Goal: Task Accomplishment & Management: Manage account settings

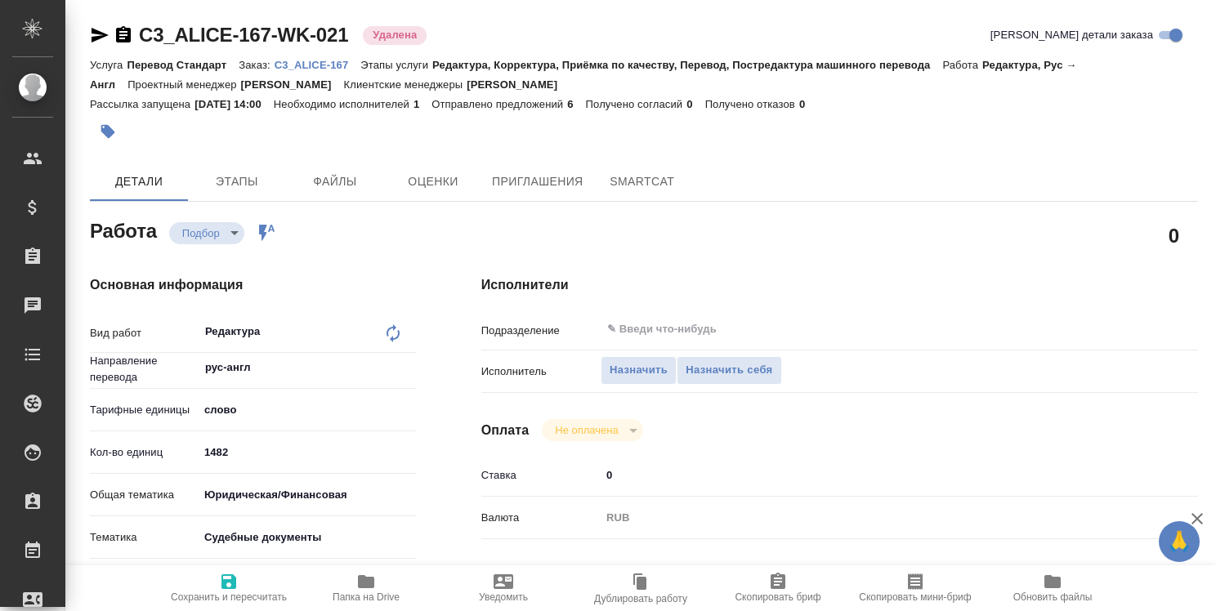
type textarea "x"
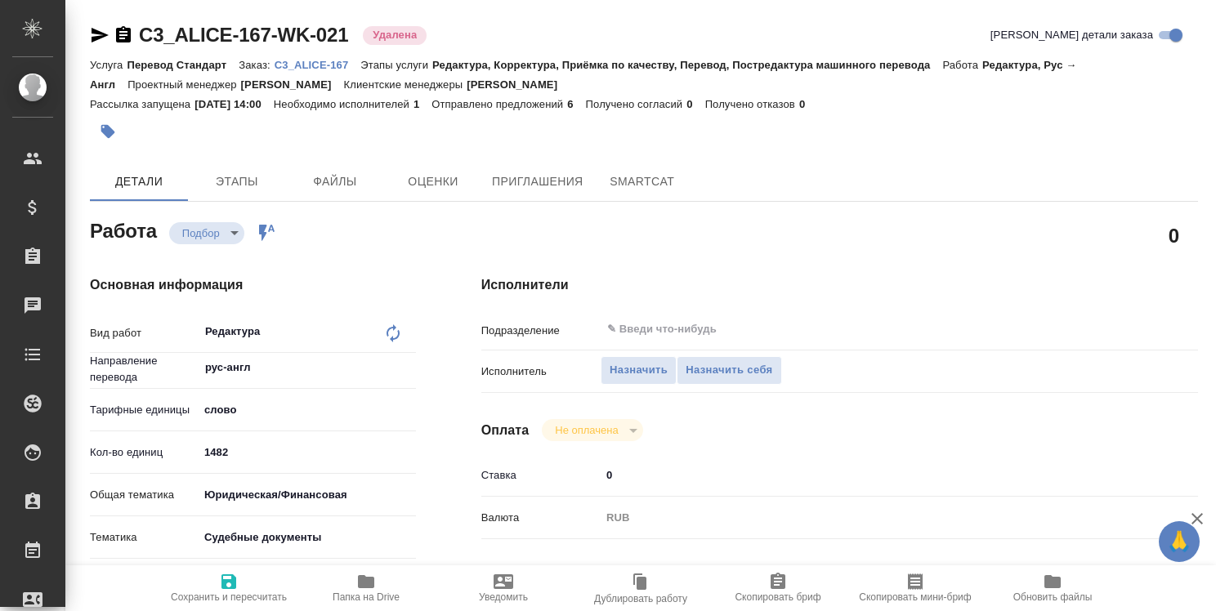
type textarea "x"
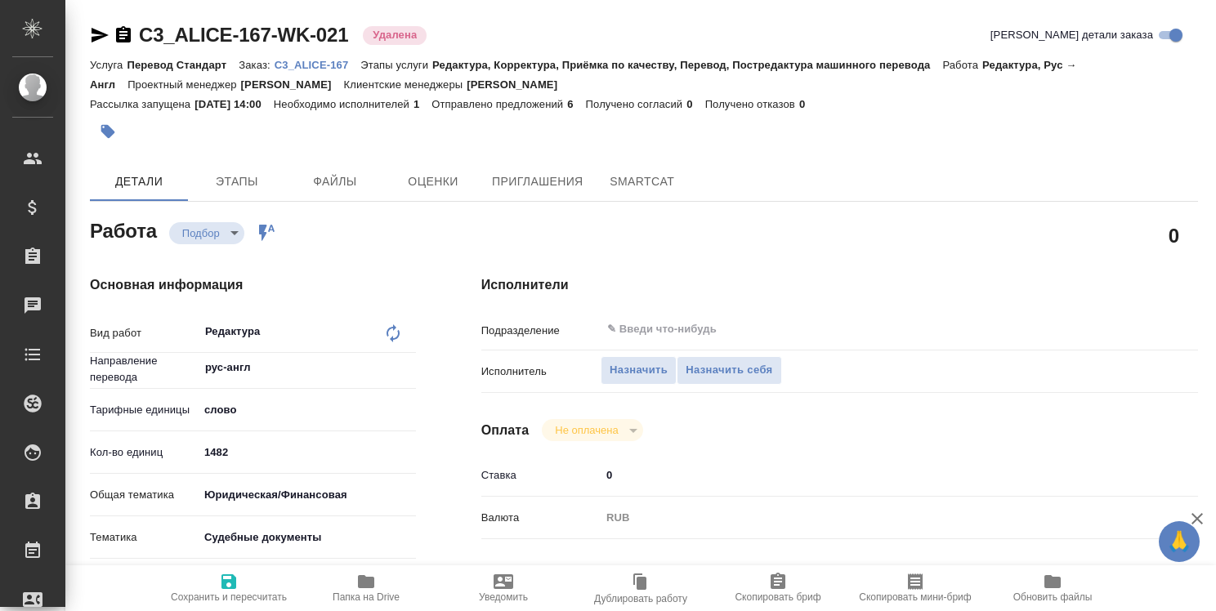
type textarea "x"
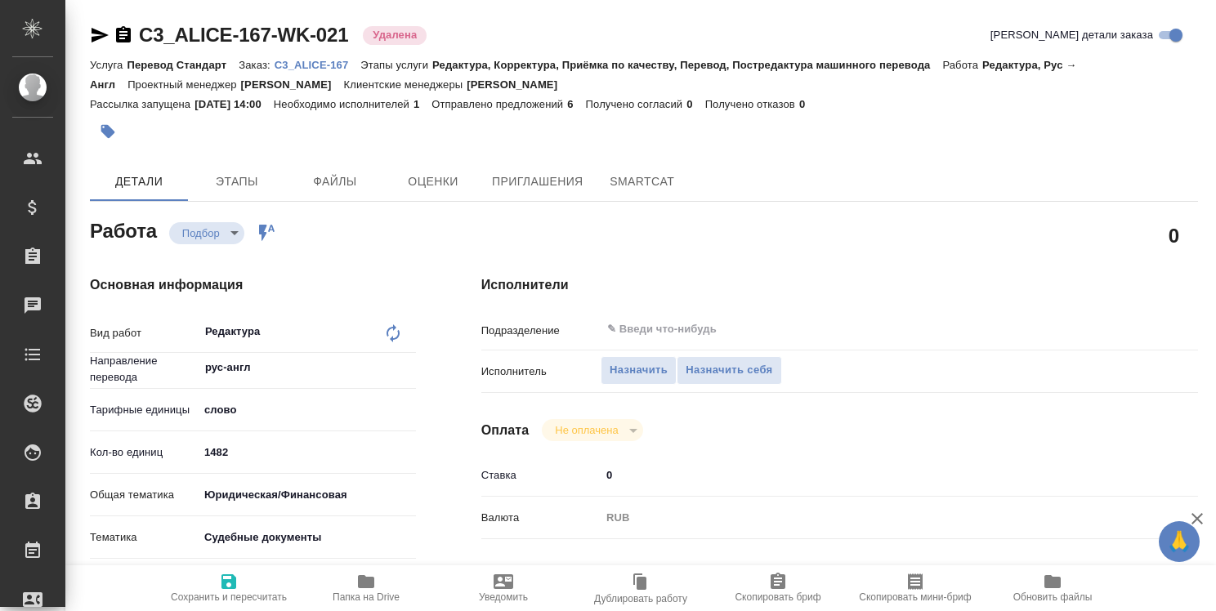
type textarea "x"
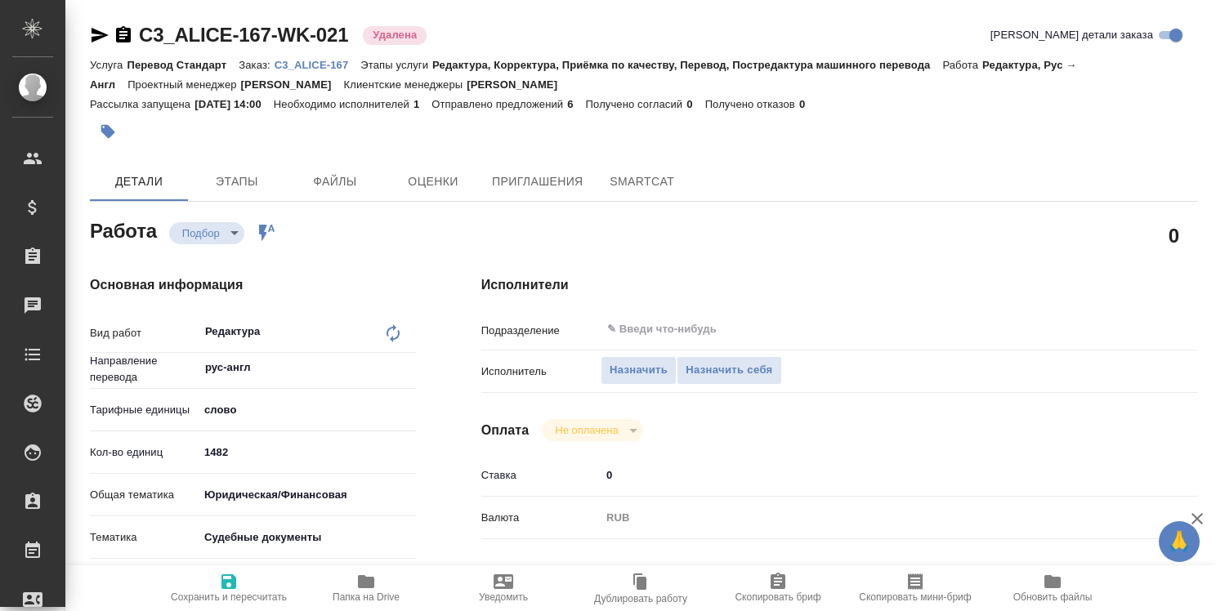
click at [364, 579] on icon "button" at bounding box center [366, 581] width 16 height 13
click at [316, 61] on p "C3_ALICE-167" at bounding box center [318, 65] width 87 height 12
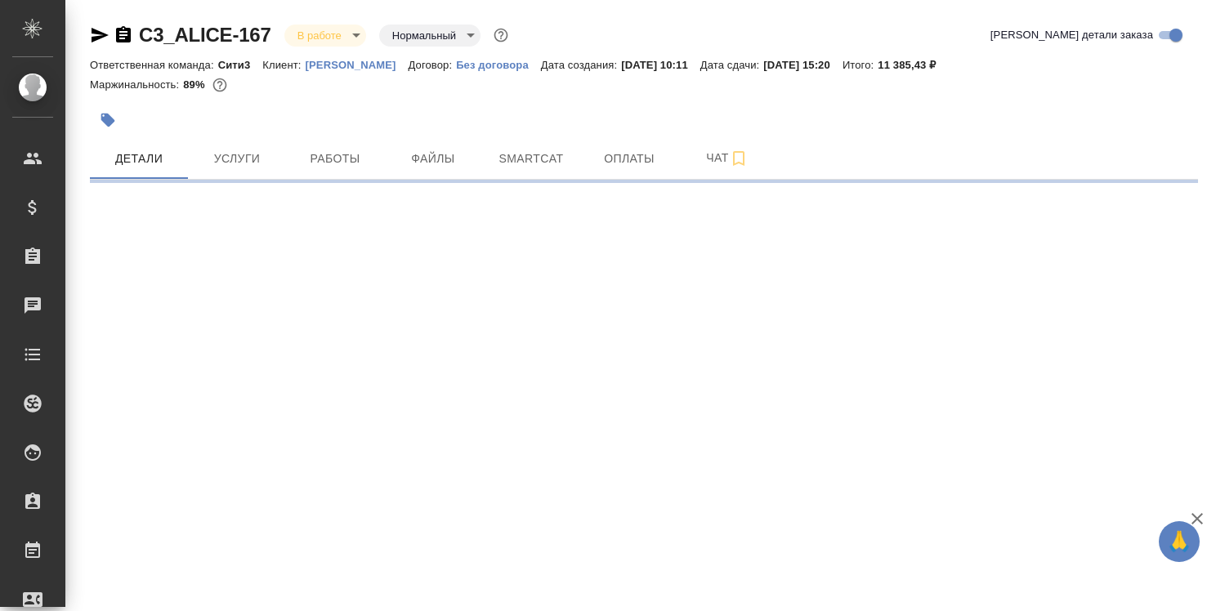
select select "RU"
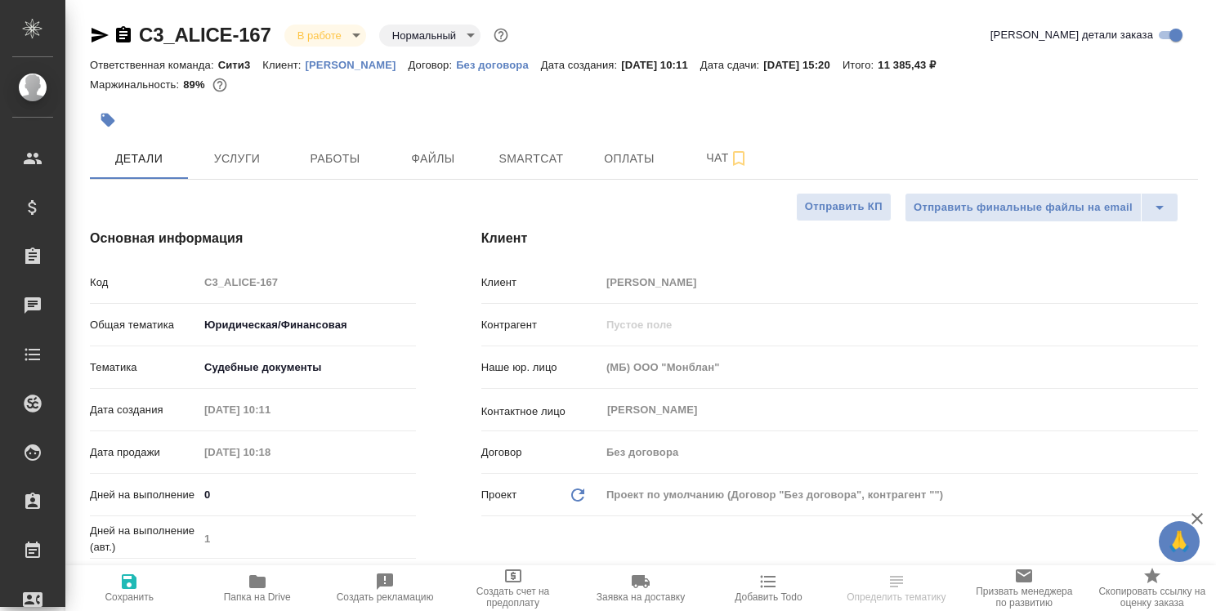
type textarea "x"
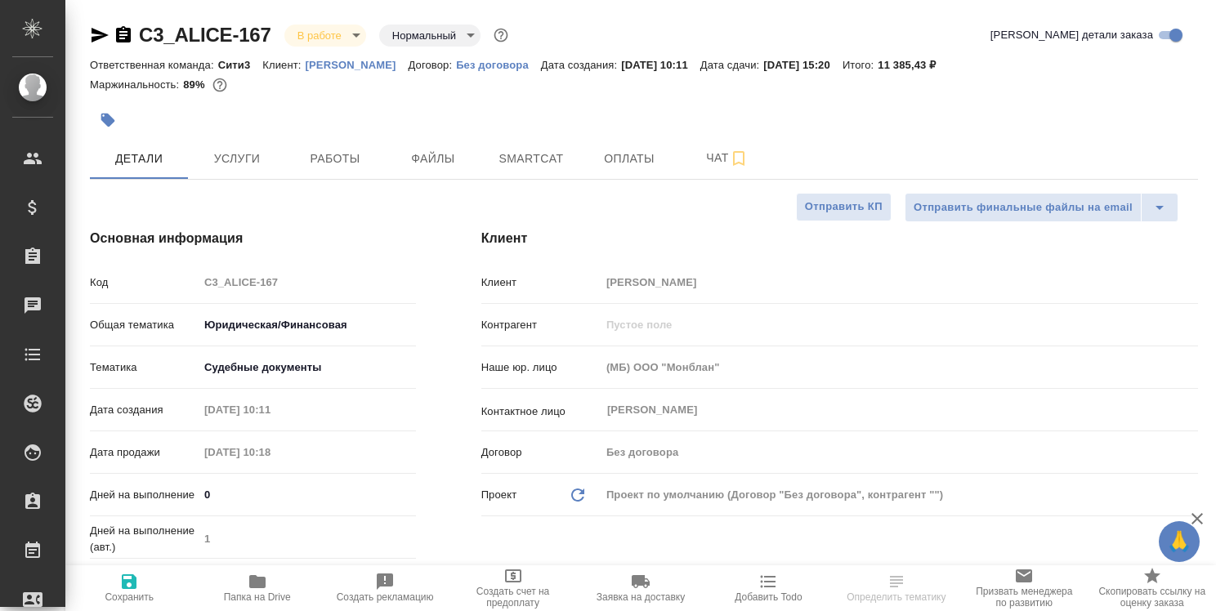
type textarea "x"
type input "[PERSON_NAME]"
type textarea "x"
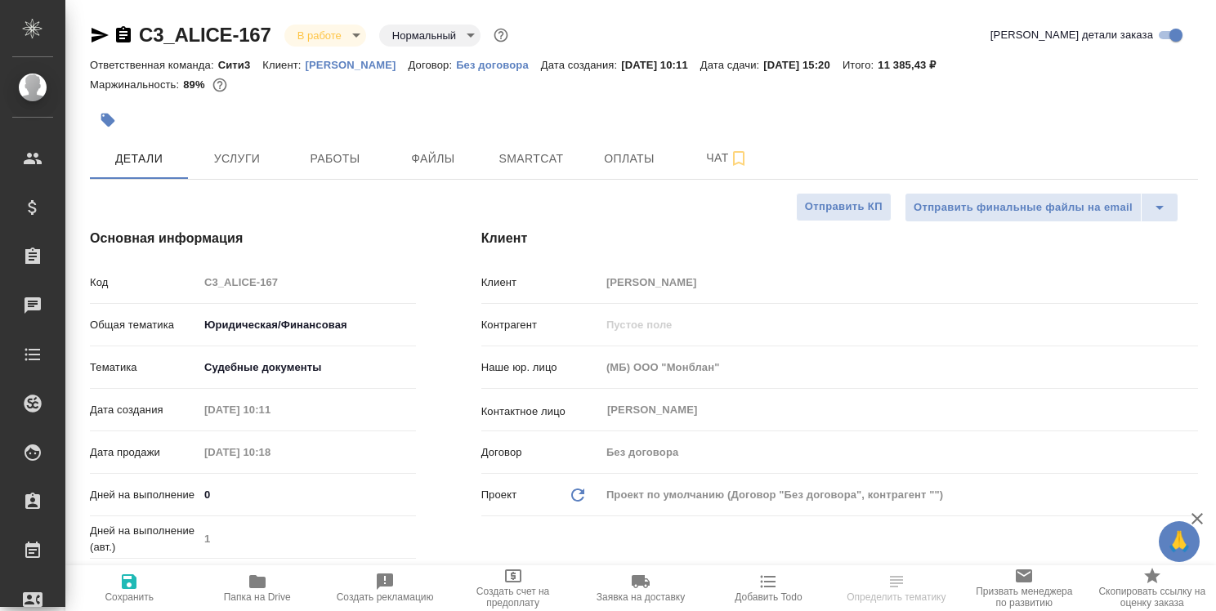
select select "RU"
type textarea "x"
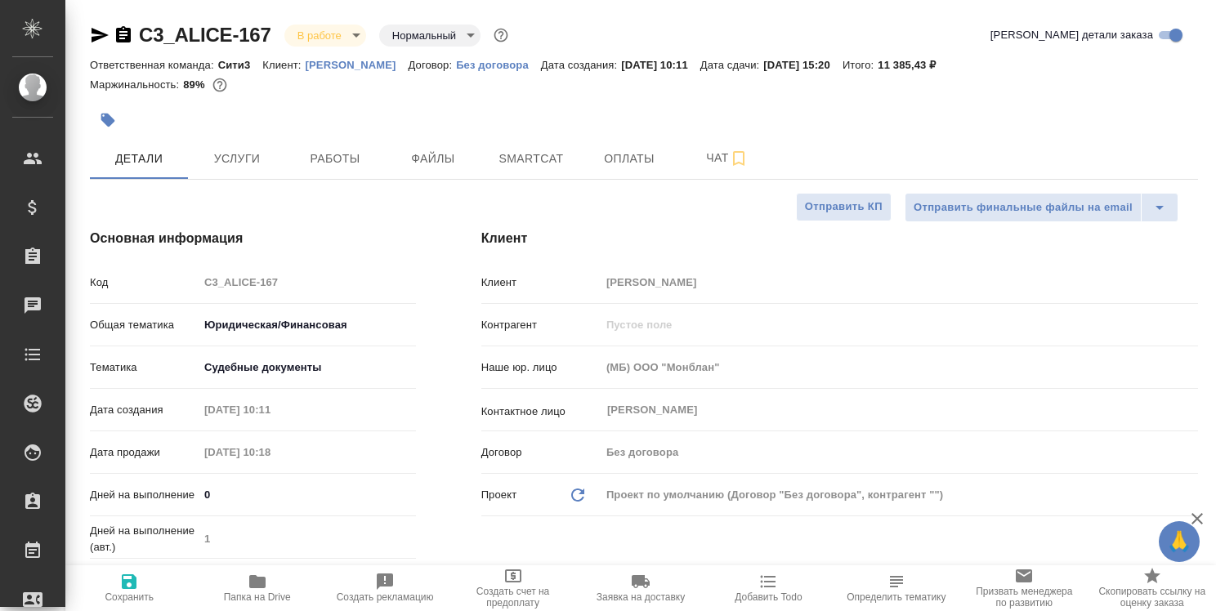
type textarea "x"
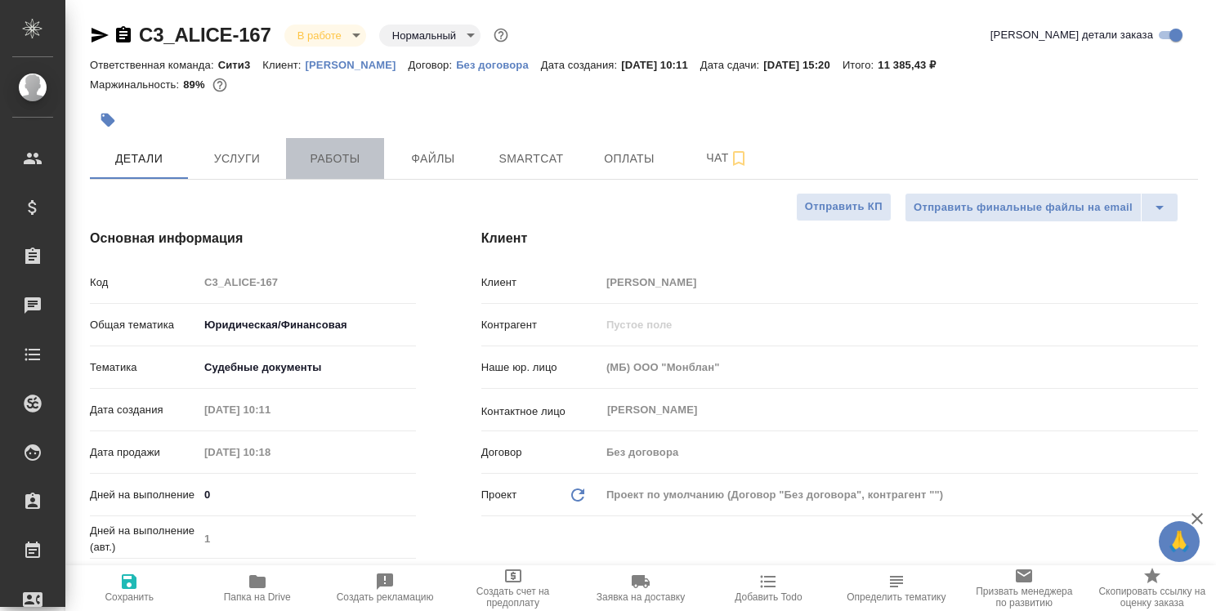
click at [337, 159] on span "Работы" at bounding box center [335, 159] width 78 height 20
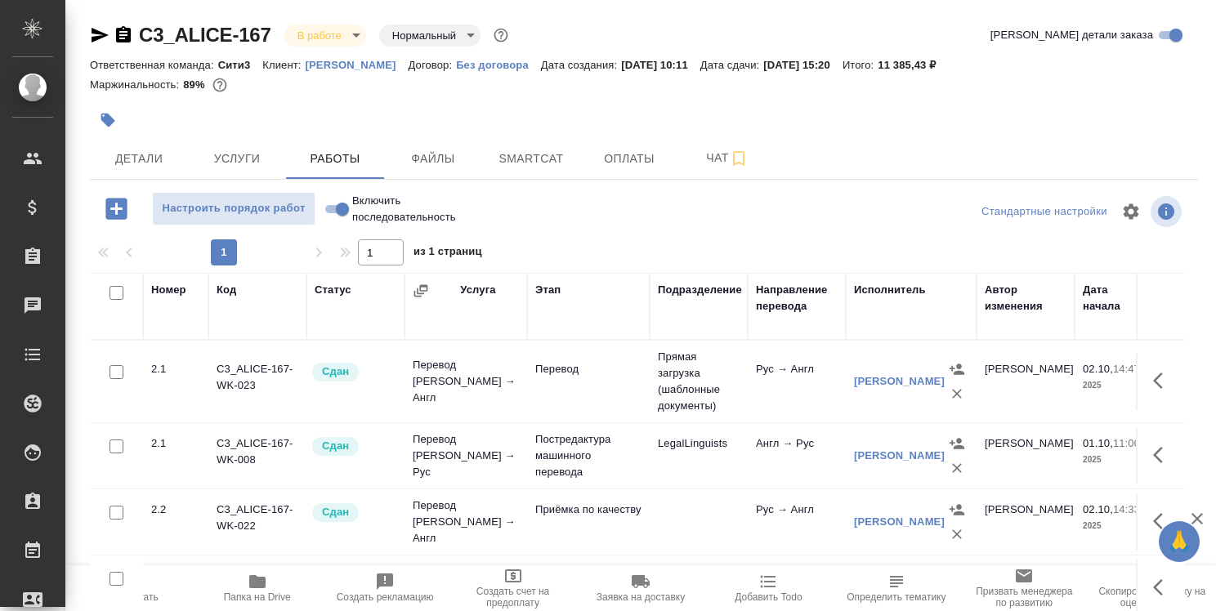
scroll to position [8, 0]
click at [1098, 607] on span "Скопировать ссылку на оценку заказа" at bounding box center [1152, 597] width 108 height 23
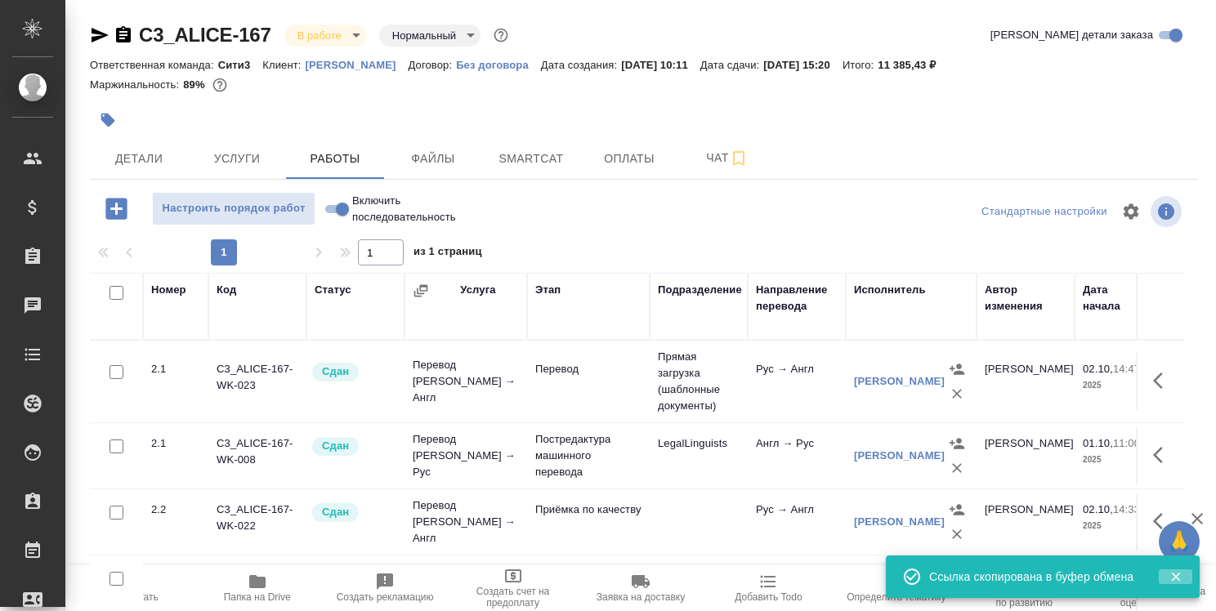
click at [1174, 579] on icon "button" at bounding box center [1176, 577] width 15 height 15
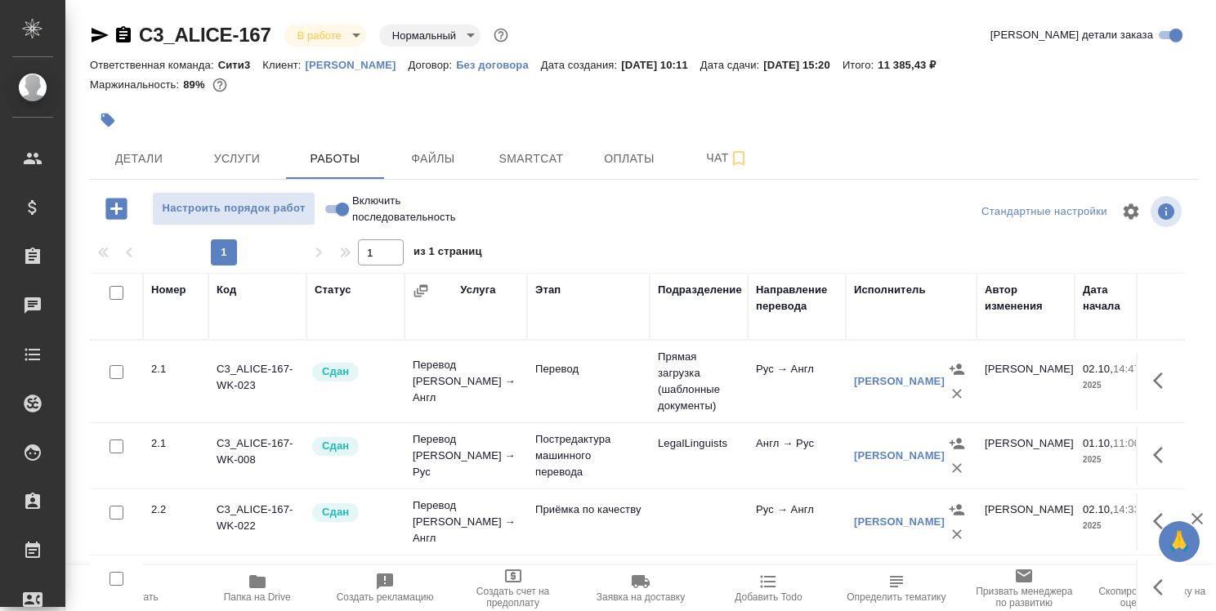
click at [1194, 516] on icon "button" at bounding box center [1197, 519] width 20 height 20
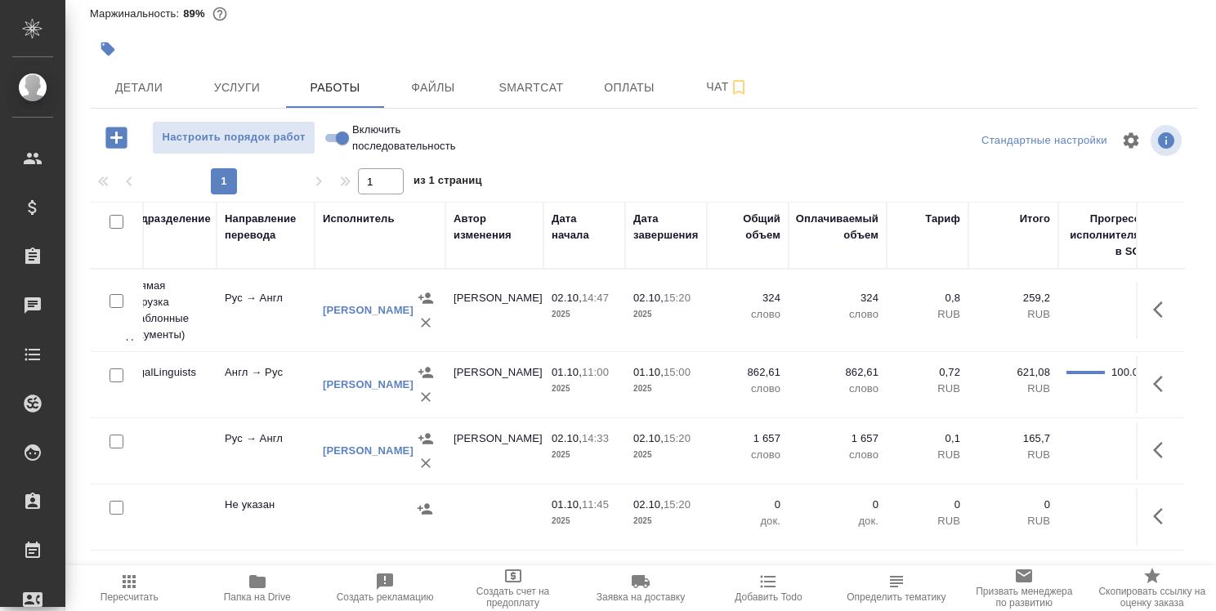
scroll to position [8, 552]
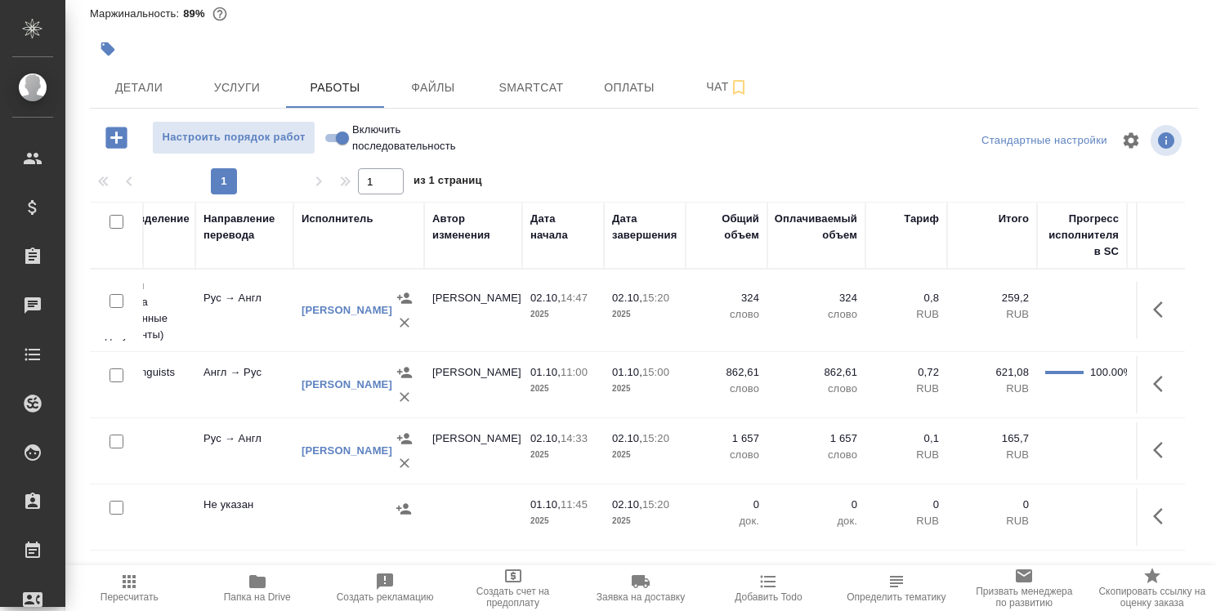
click at [918, 60] on div at bounding box center [644, 49] width 1108 height 36
